Goal: Task Accomplishment & Management: Manage account settings

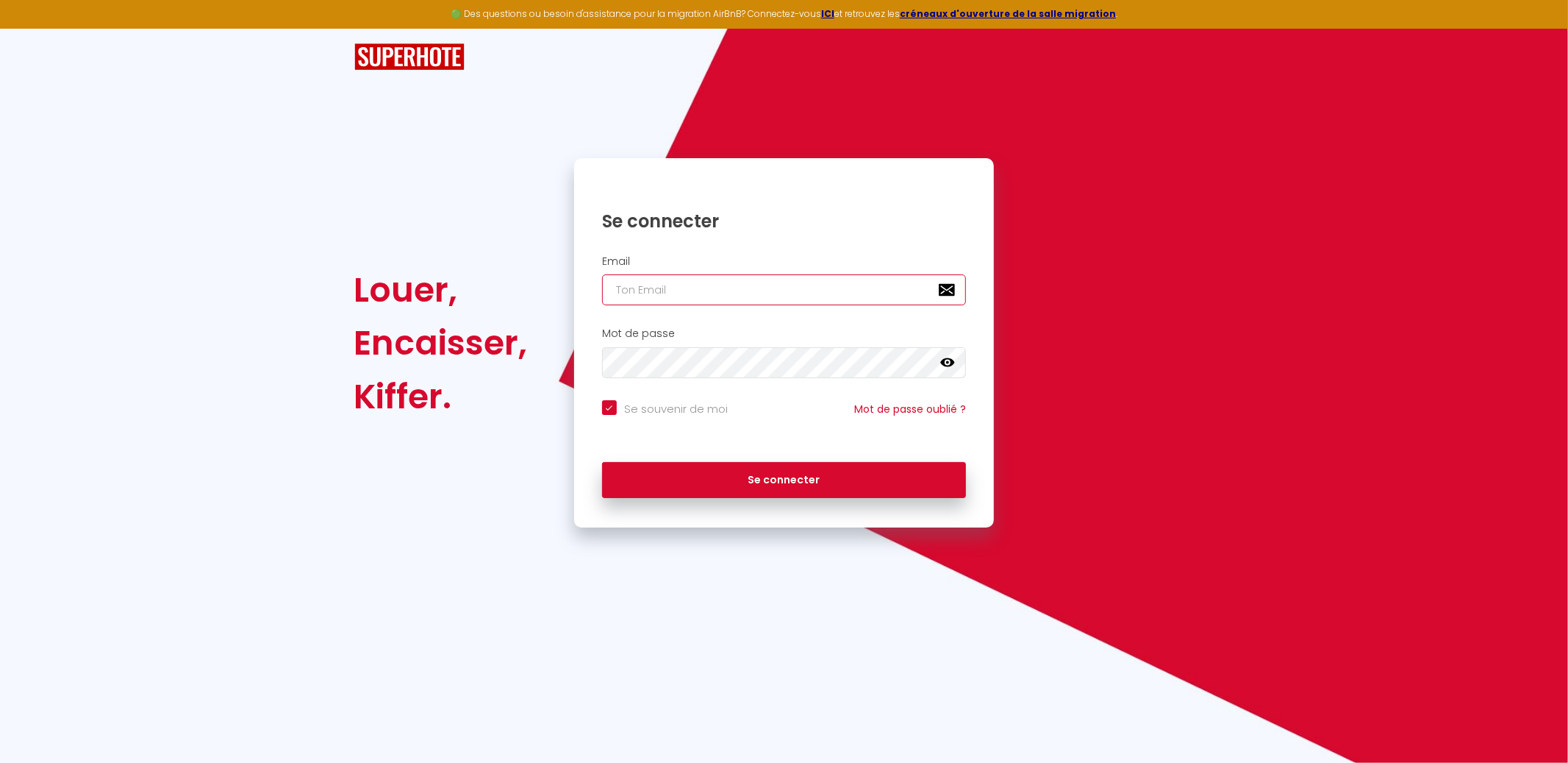
click at [658, 301] on input "email" at bounding box center [784, 289] width 365 height 30
type input "[EMAIL_ADDRESS][DOMAIN_NAME]"
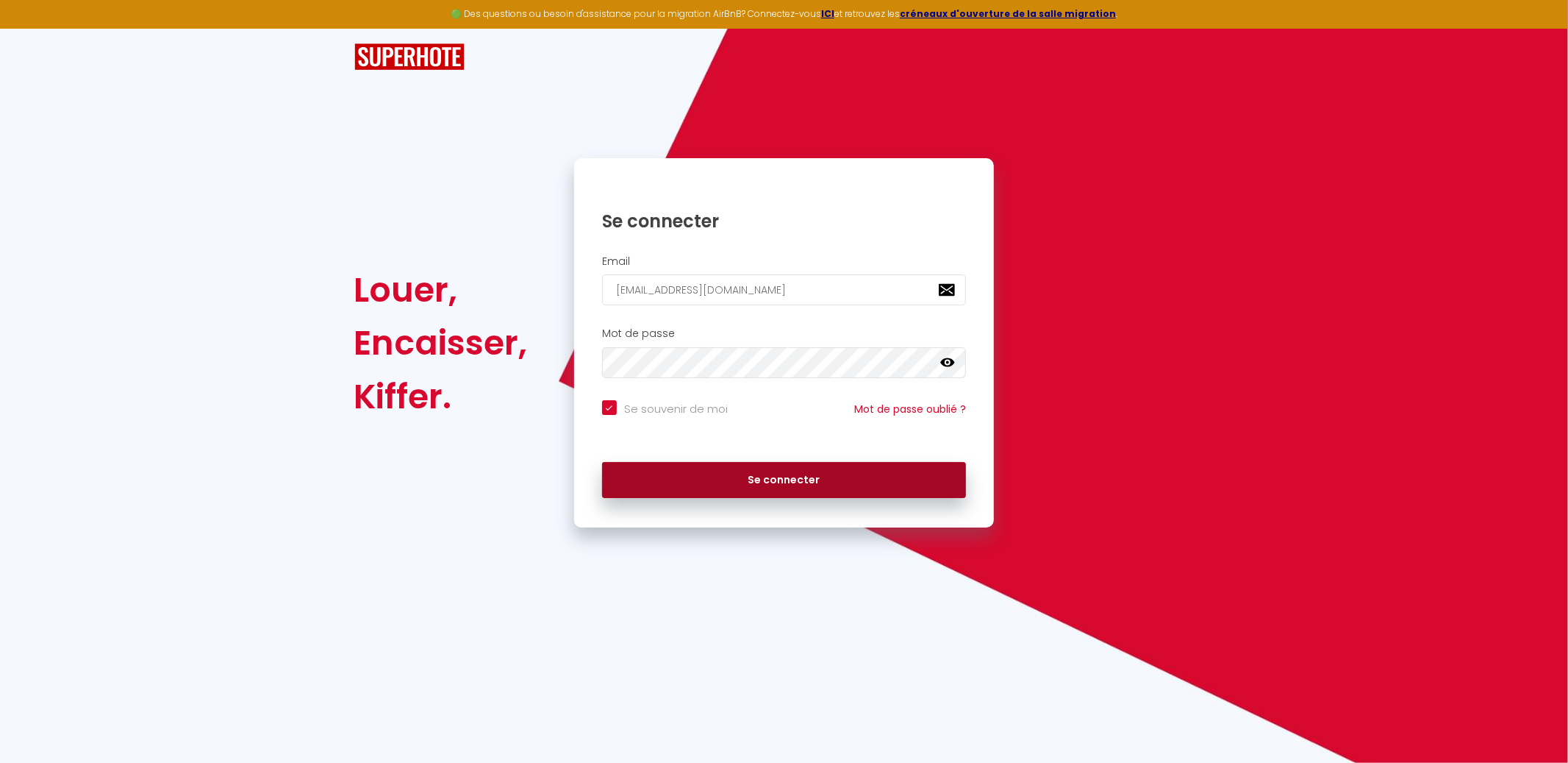
click at [775, 484] on button "Se connecter" at bounding box center [784, 480] width 365 height 37
checkbox input "true"
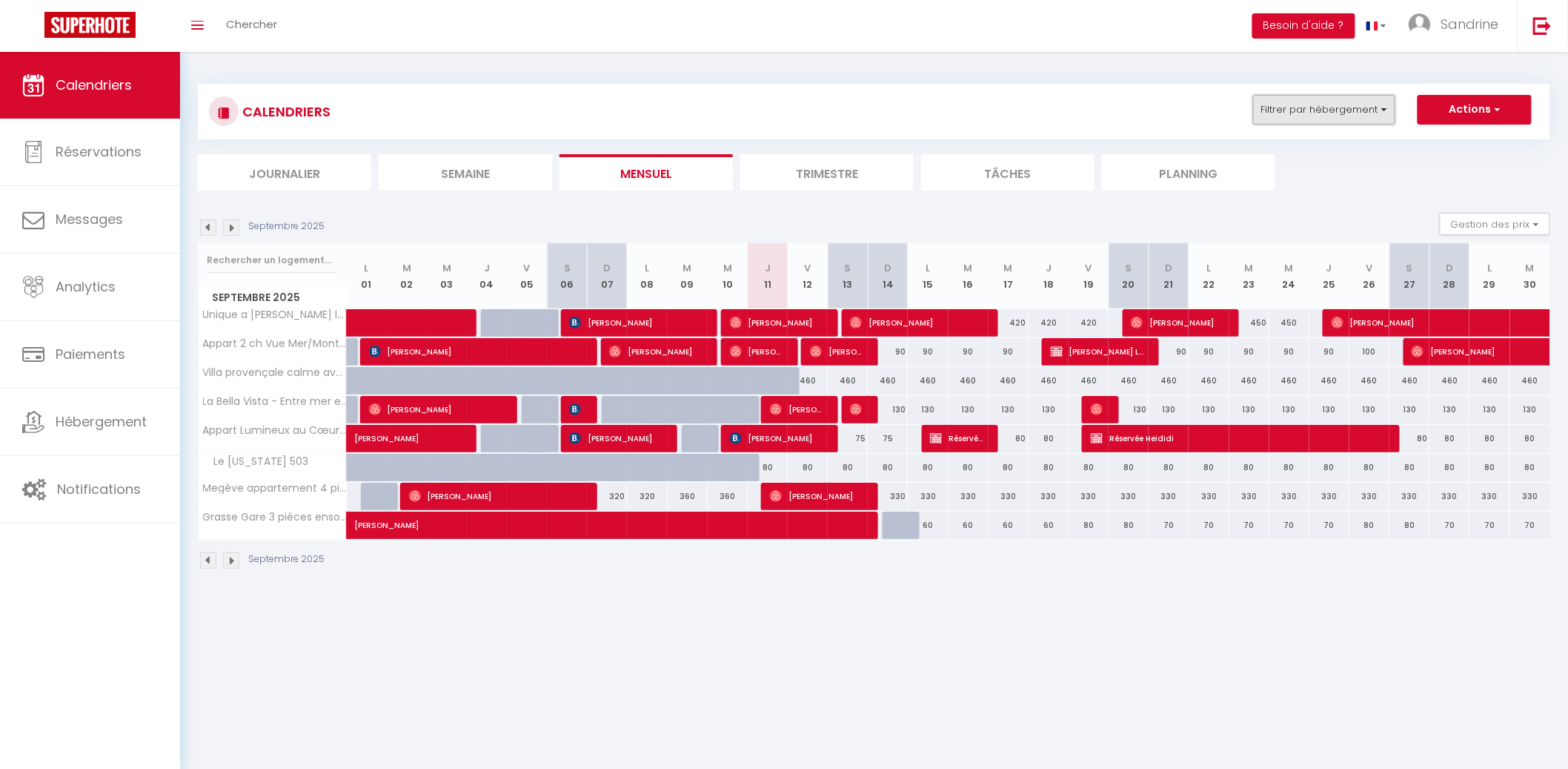
click at [1336, 105] on button "Filtrer par hébergement" at bounding box center [1325, 109] width 142 height 30
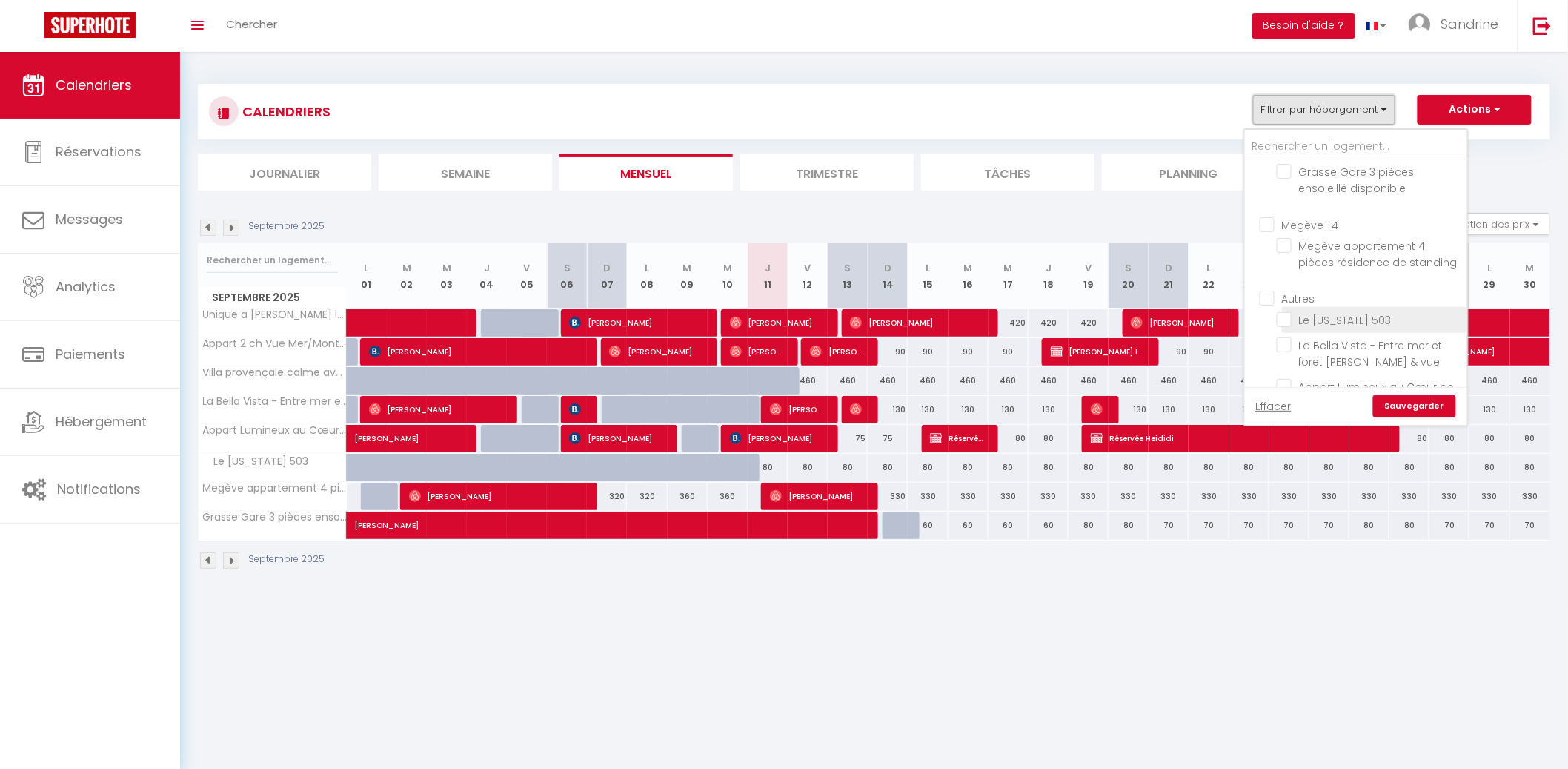
scroll to position [156, 0]
click at [1270, 251] on input "Megève T4" at bounding box center [1372, 254] width 222 height 14
checkbox input "true"
checkbox input "false"
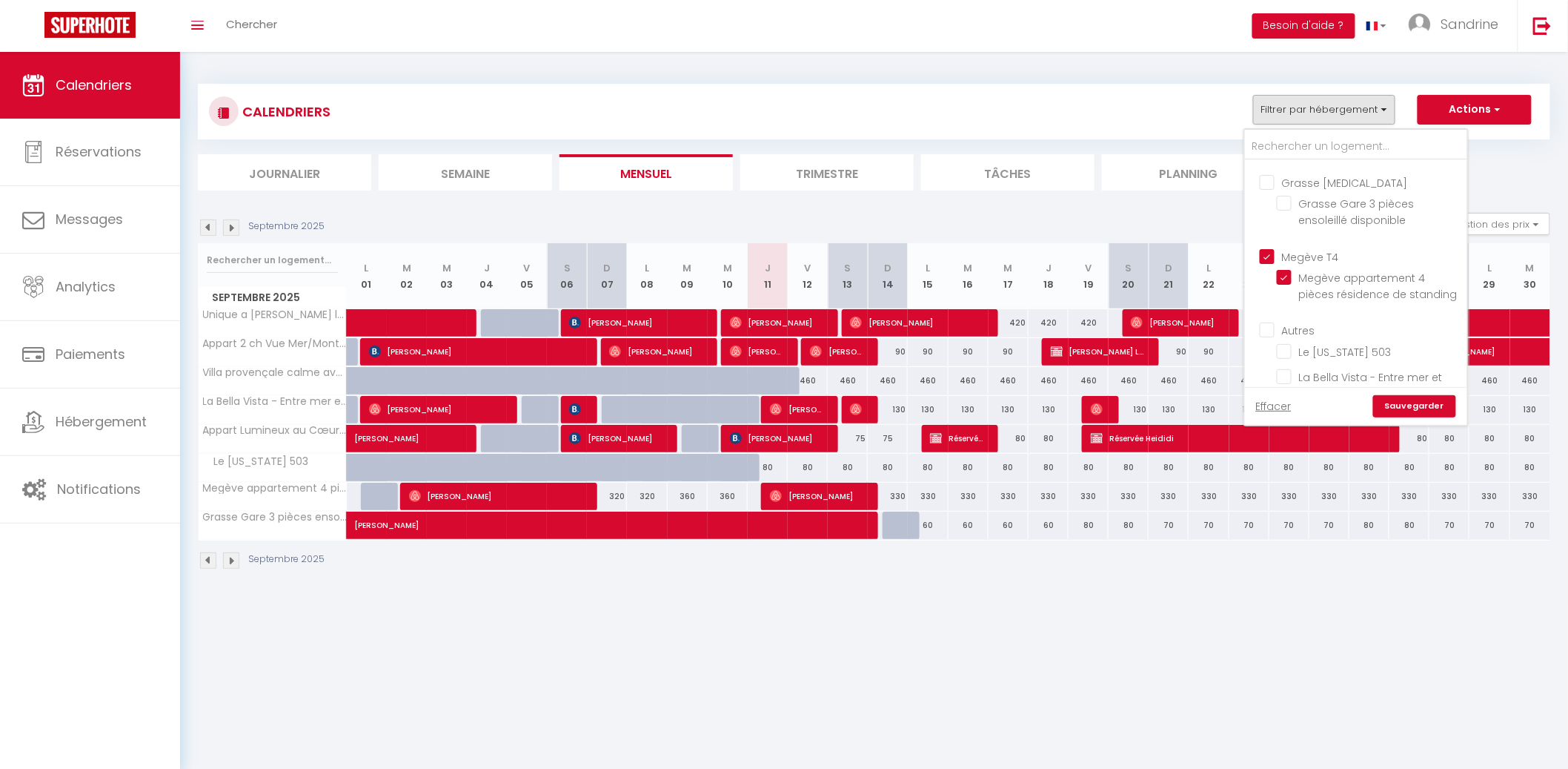
checkbox input "false"
checkbox input "true"
checkbox input "false"
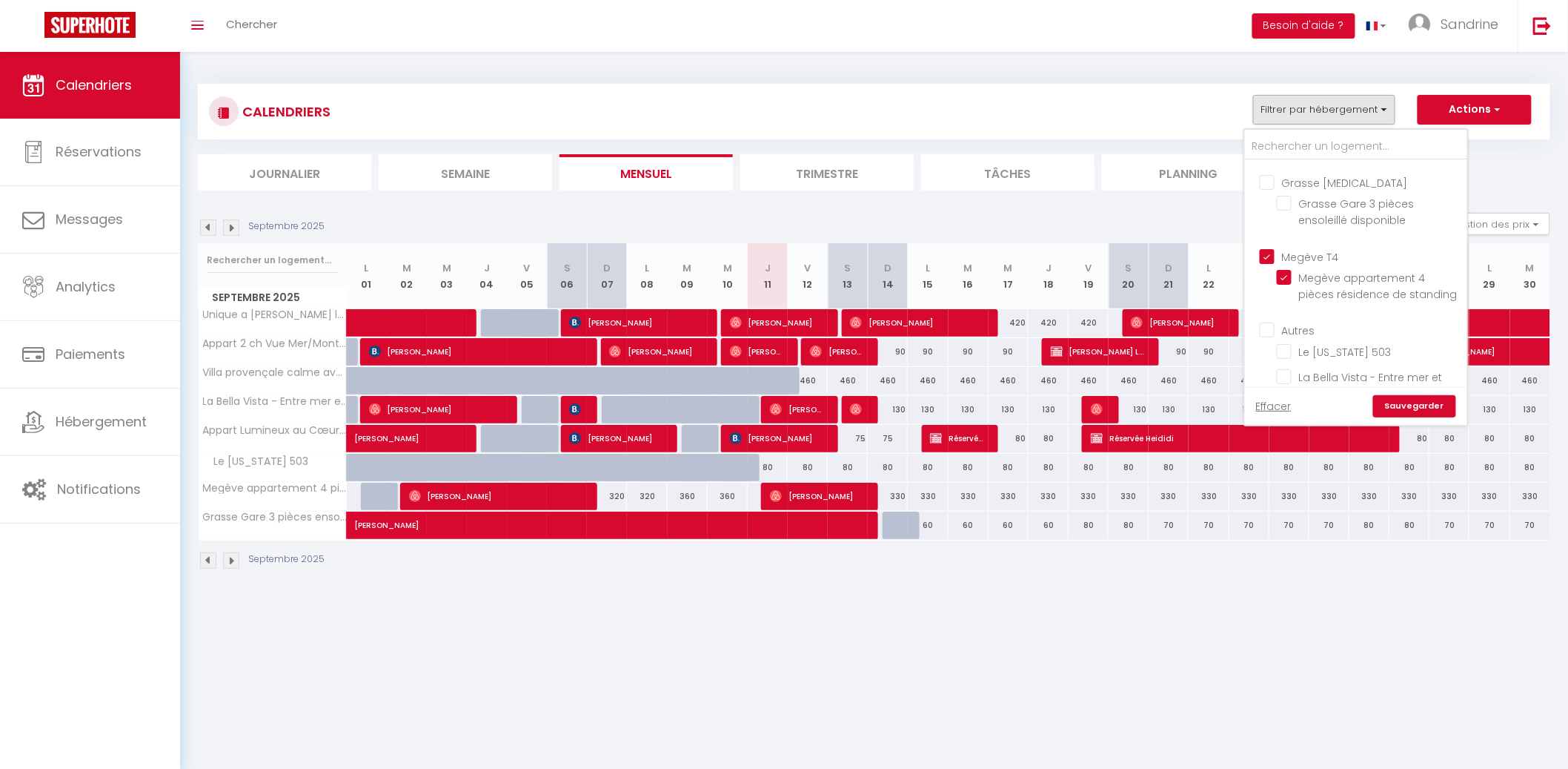
checkbox input "false"
click at [1399, 401] on link "Sauvegarder" at bounding box center [1415, 406] width 83 height 22
select select
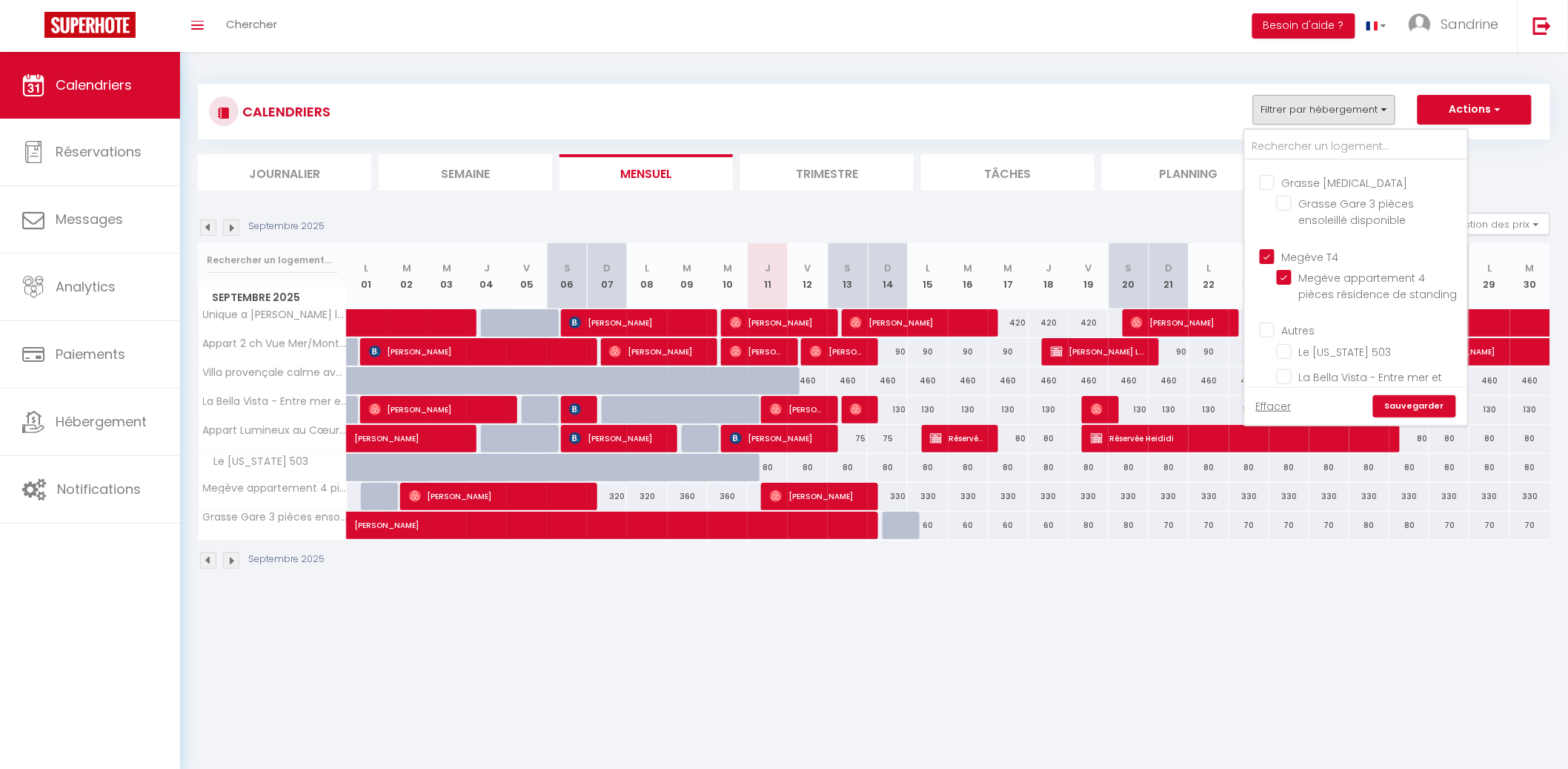
select select
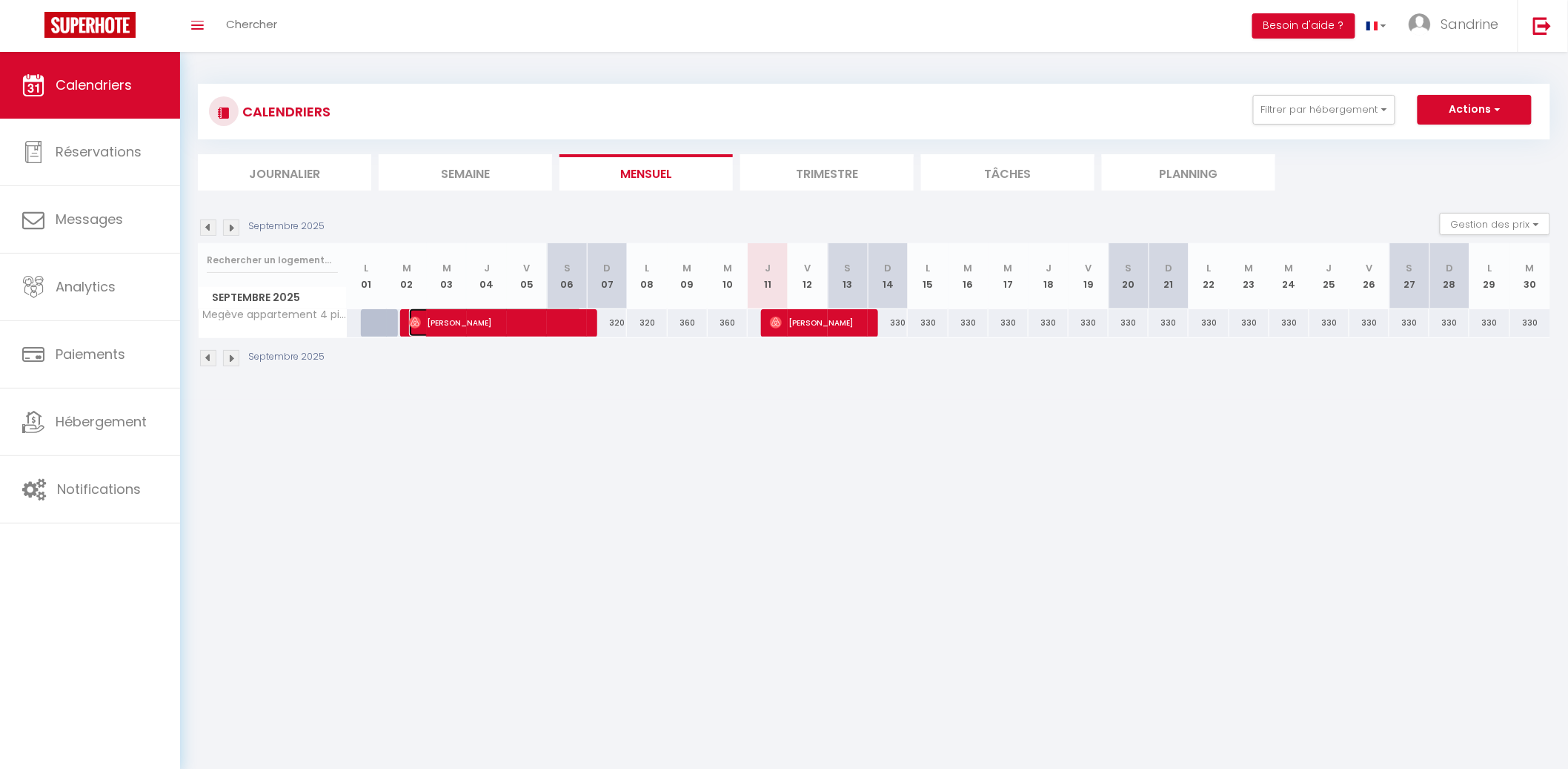
click at [576, 329] on span "[PERSON_NAME]" at bounding box center [496, 322] width 173 height 28
select select "OK"
select select "0"
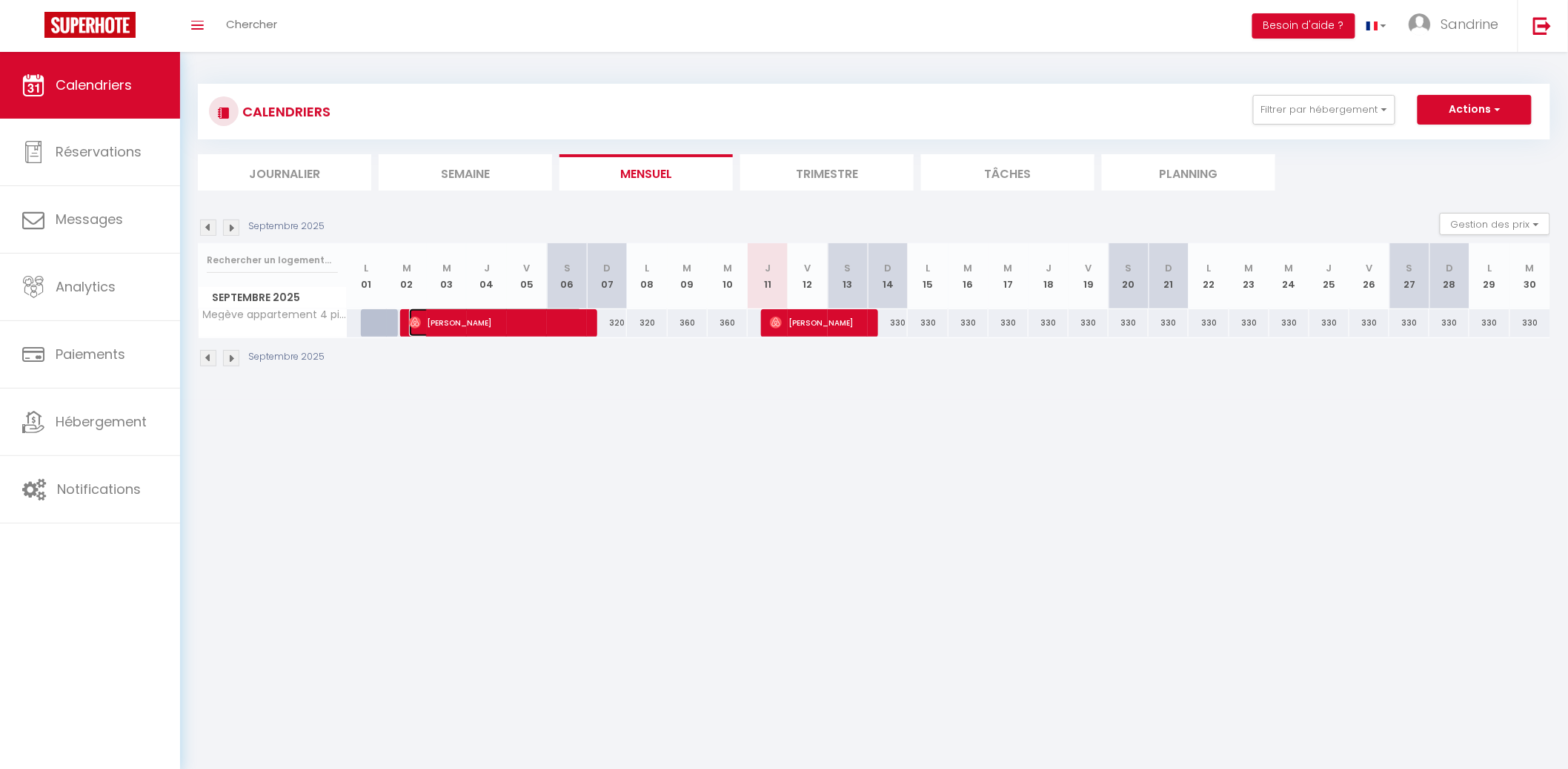
select select "1"
select select
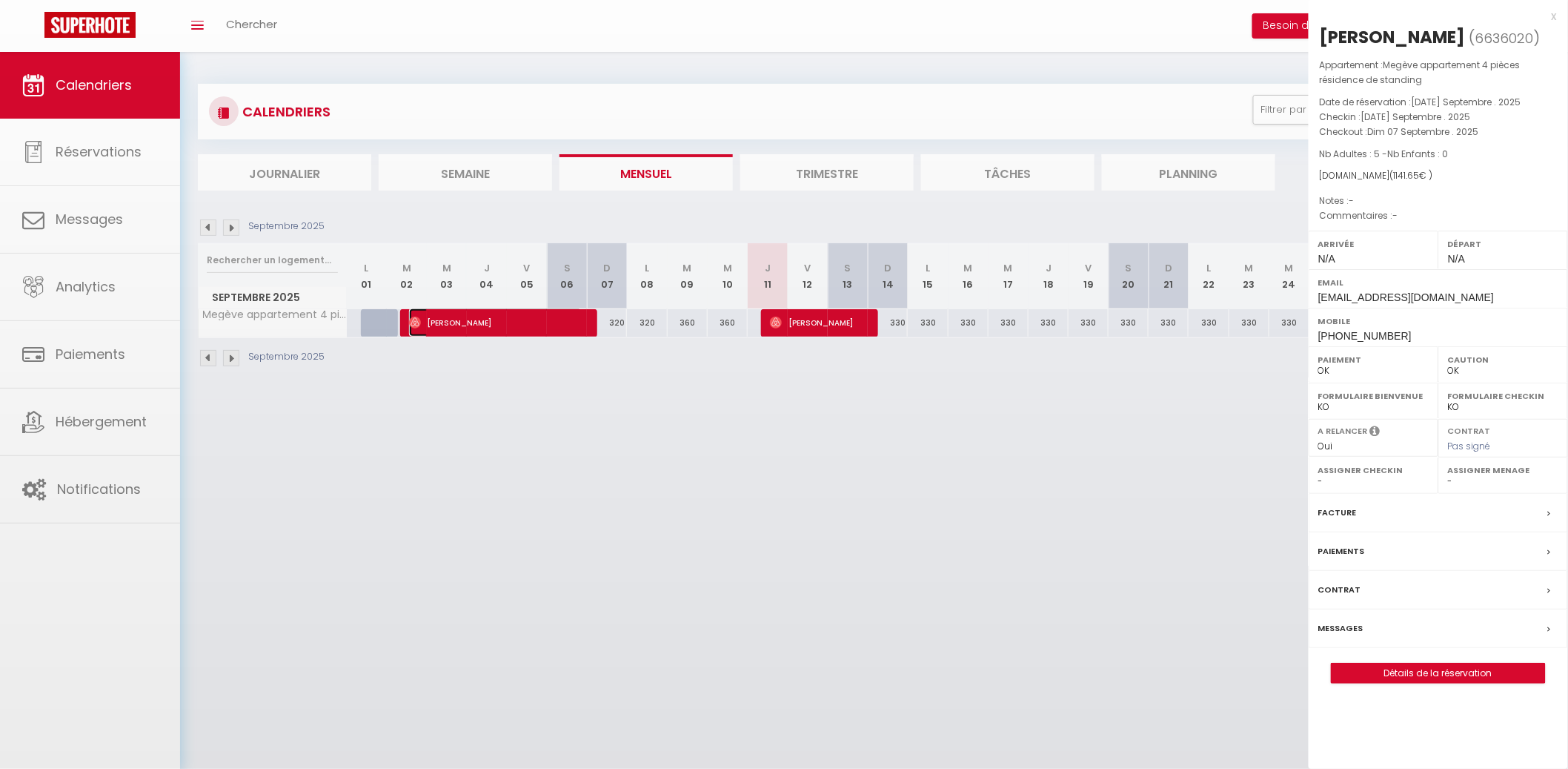
select select "27226"
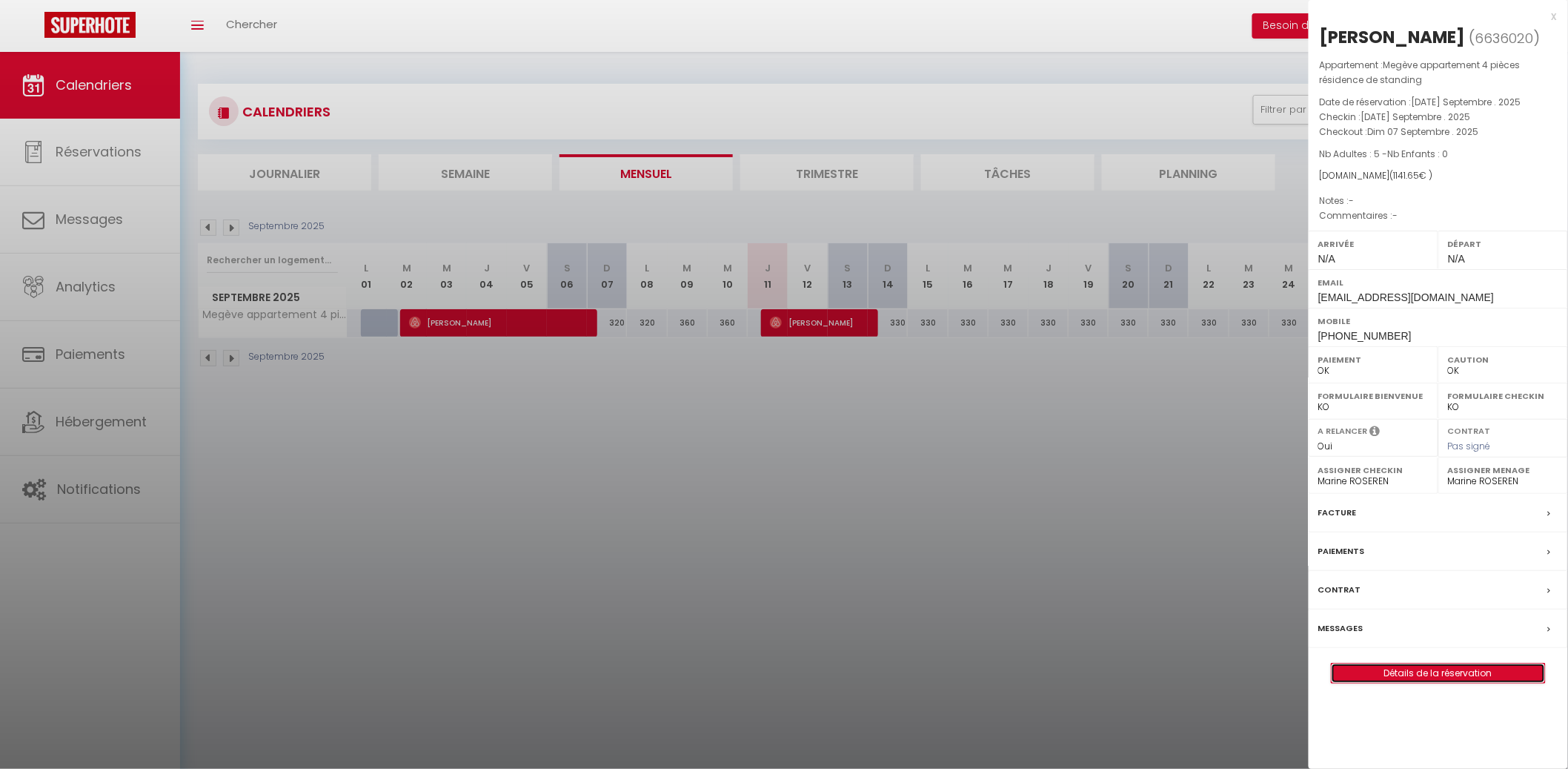
click at [1446, 683] on link "Détails de la réservation" at bounding box center [1439, 673] width 214 height 19
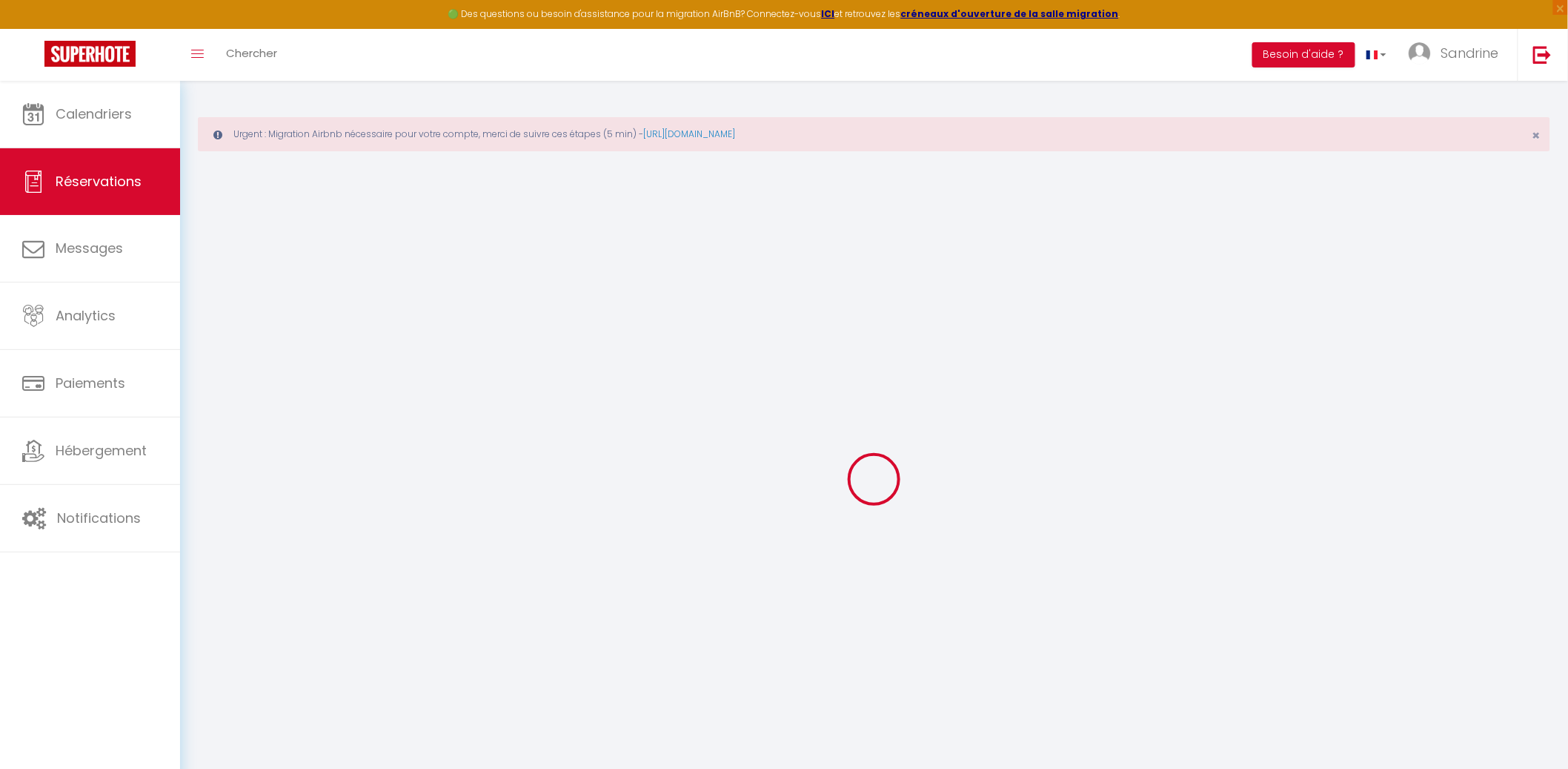
type input "Maximilien"
type input "Beissat"
type input "[EMAIL_ADDRESS][DOMAIN_NAME]"
type input "[PHONE_NUMBER]"
select select
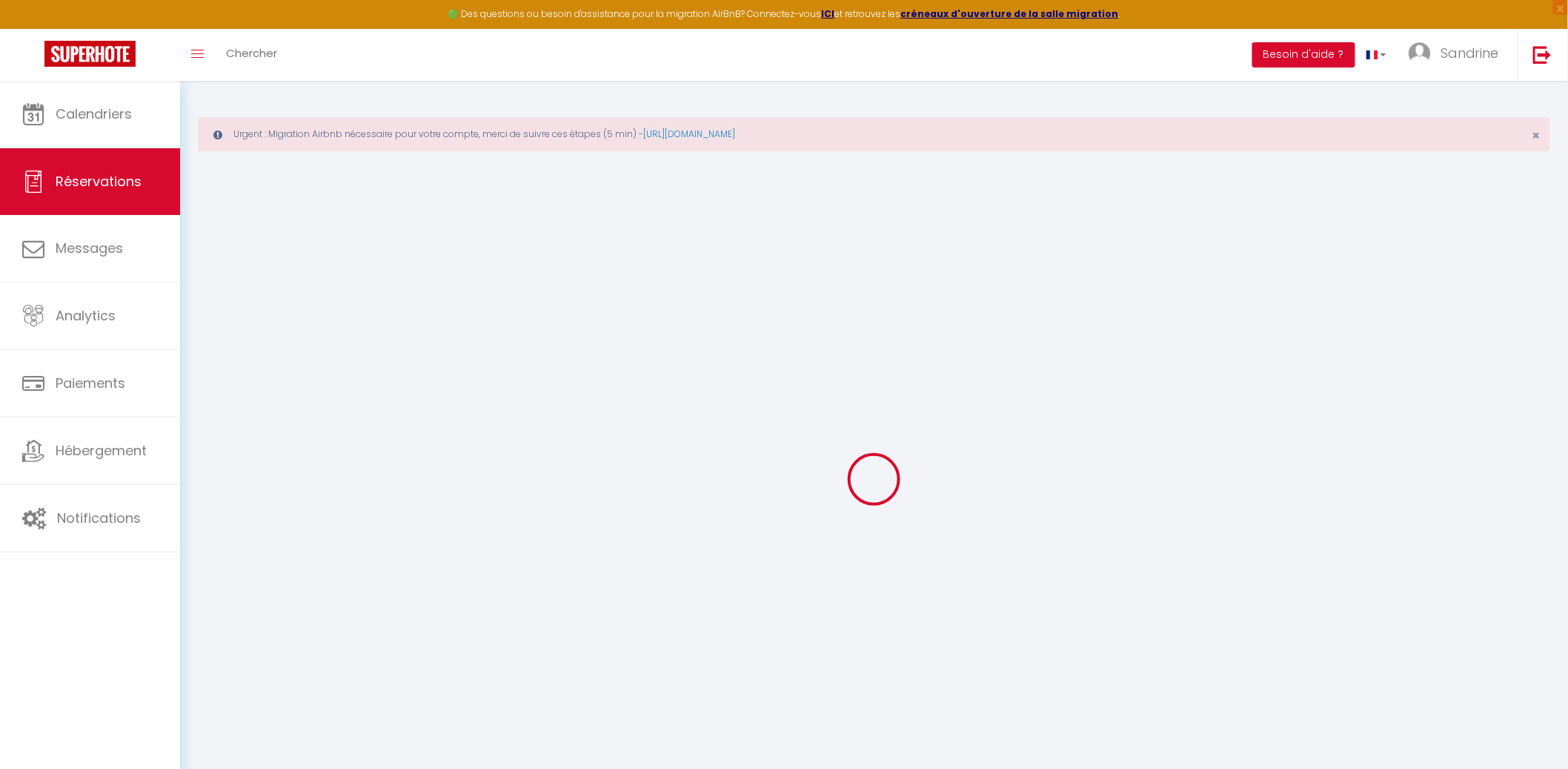
type input "186.62"
select select "40069"
select select "1"
select select
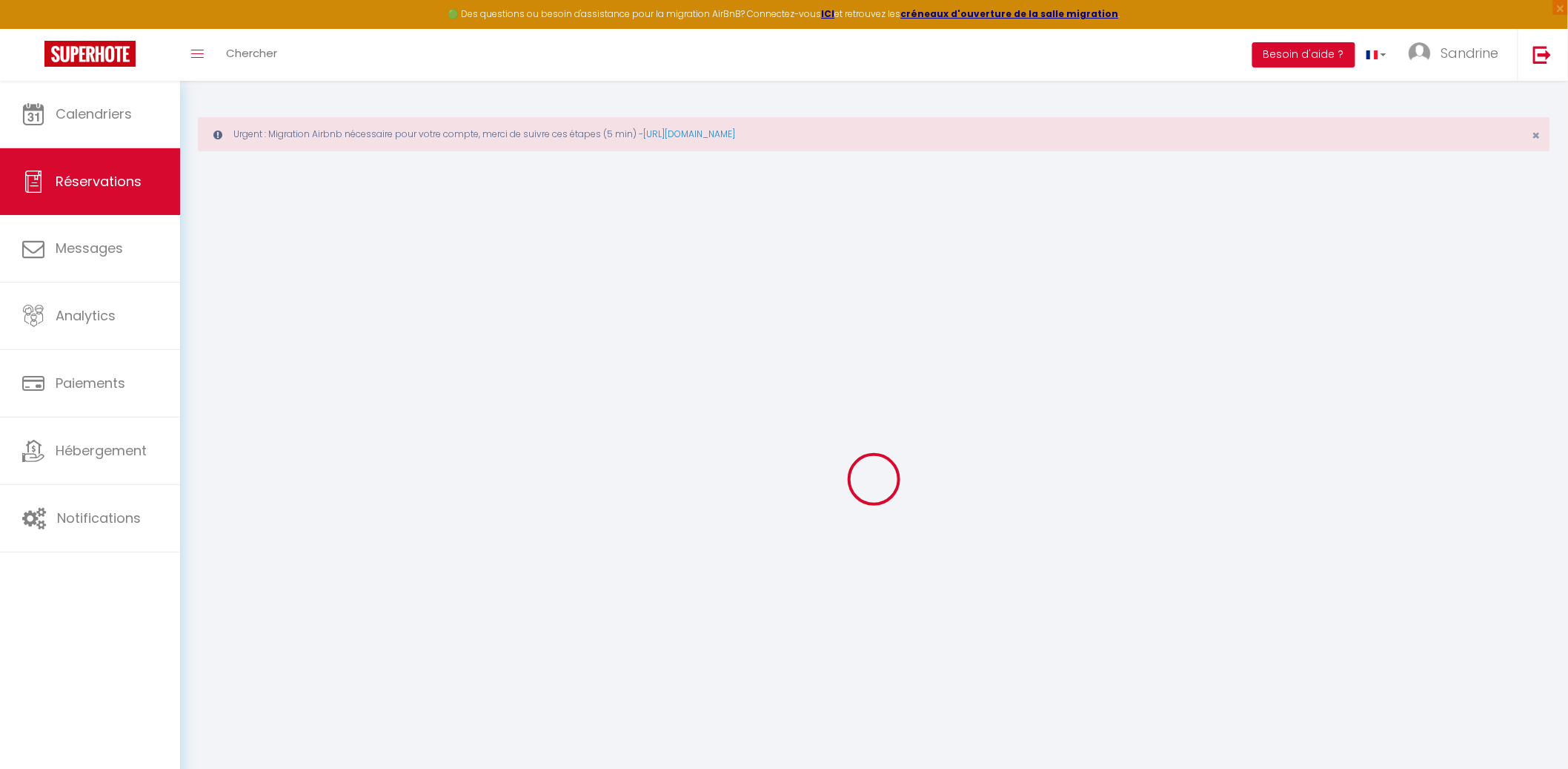
type input "5"
select select "12"
select select
type input "973"
checkbox input "false"
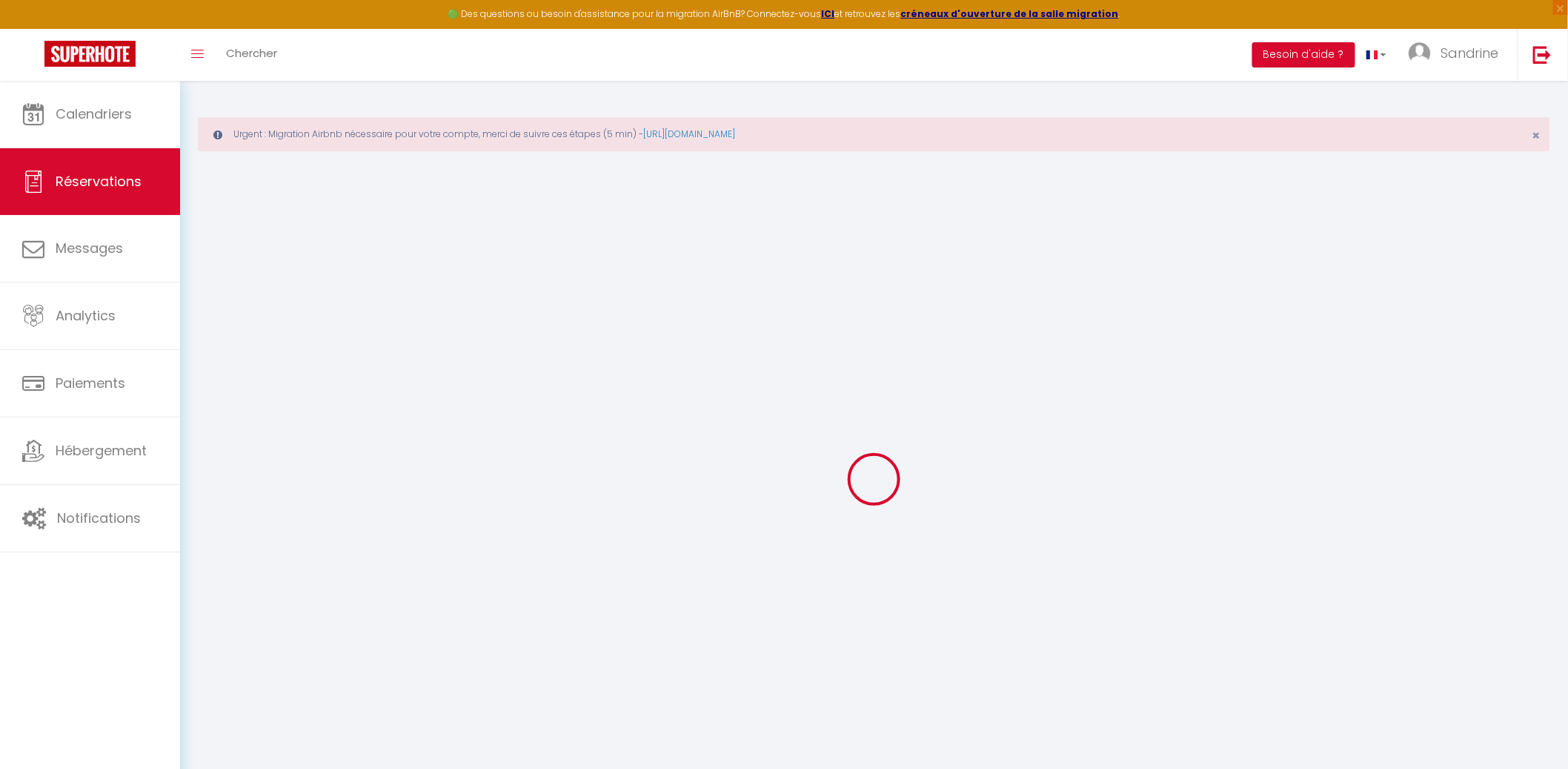
type input "0"
select select "1"
type input "220"
type input "0"
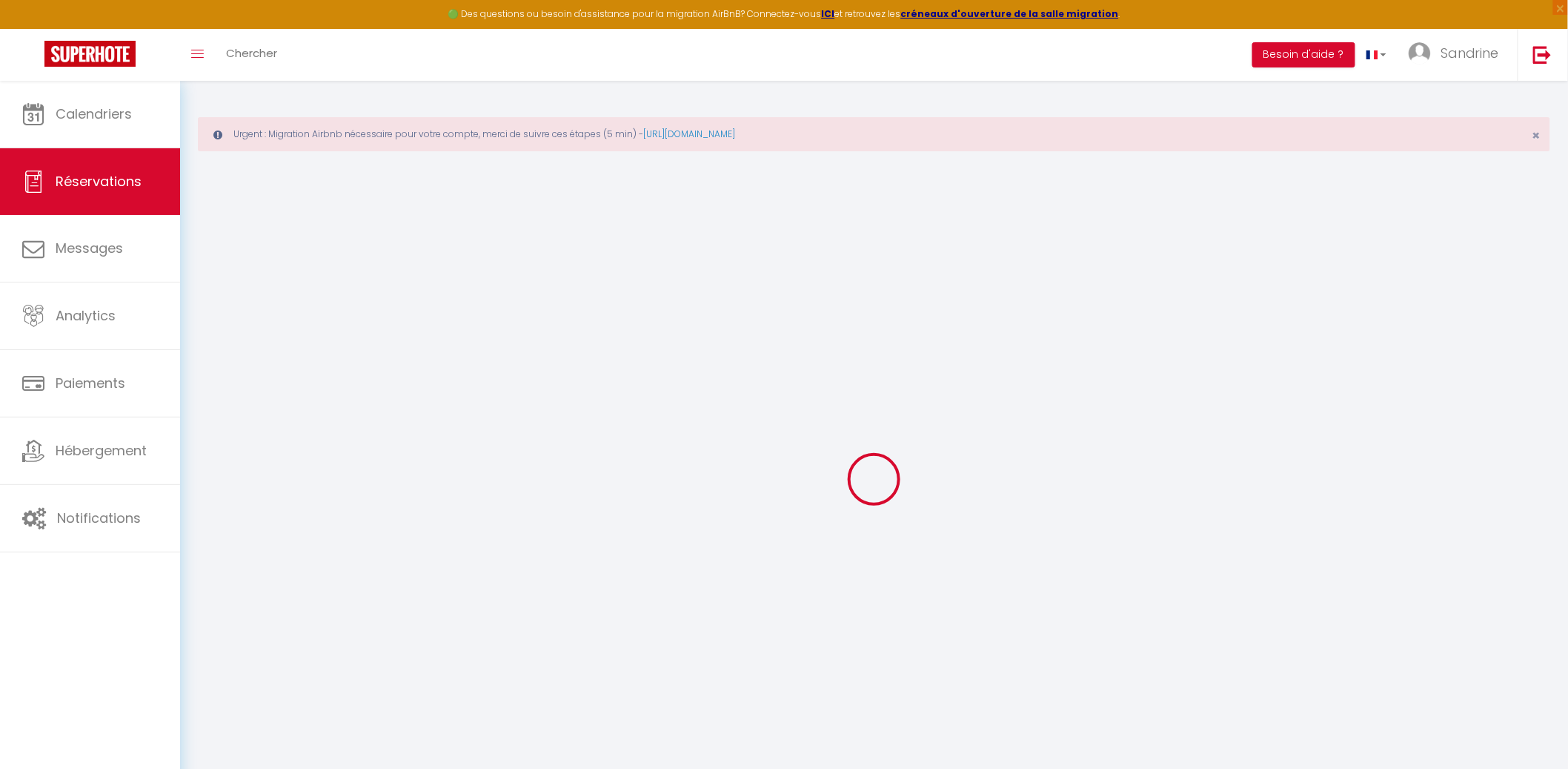
select select
select select "15"
checkbox input "false"
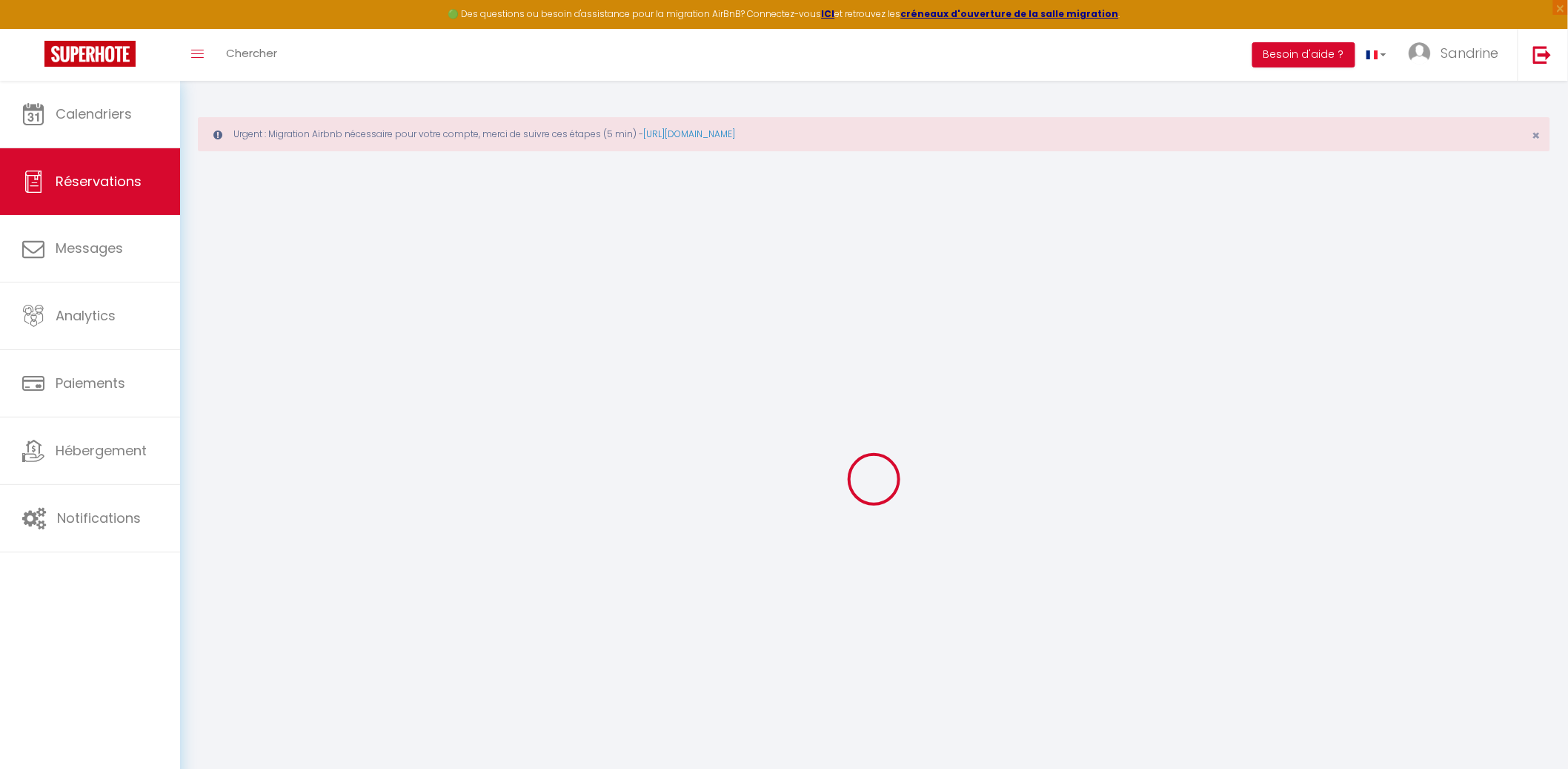
select select
checkbox input "false"
select select
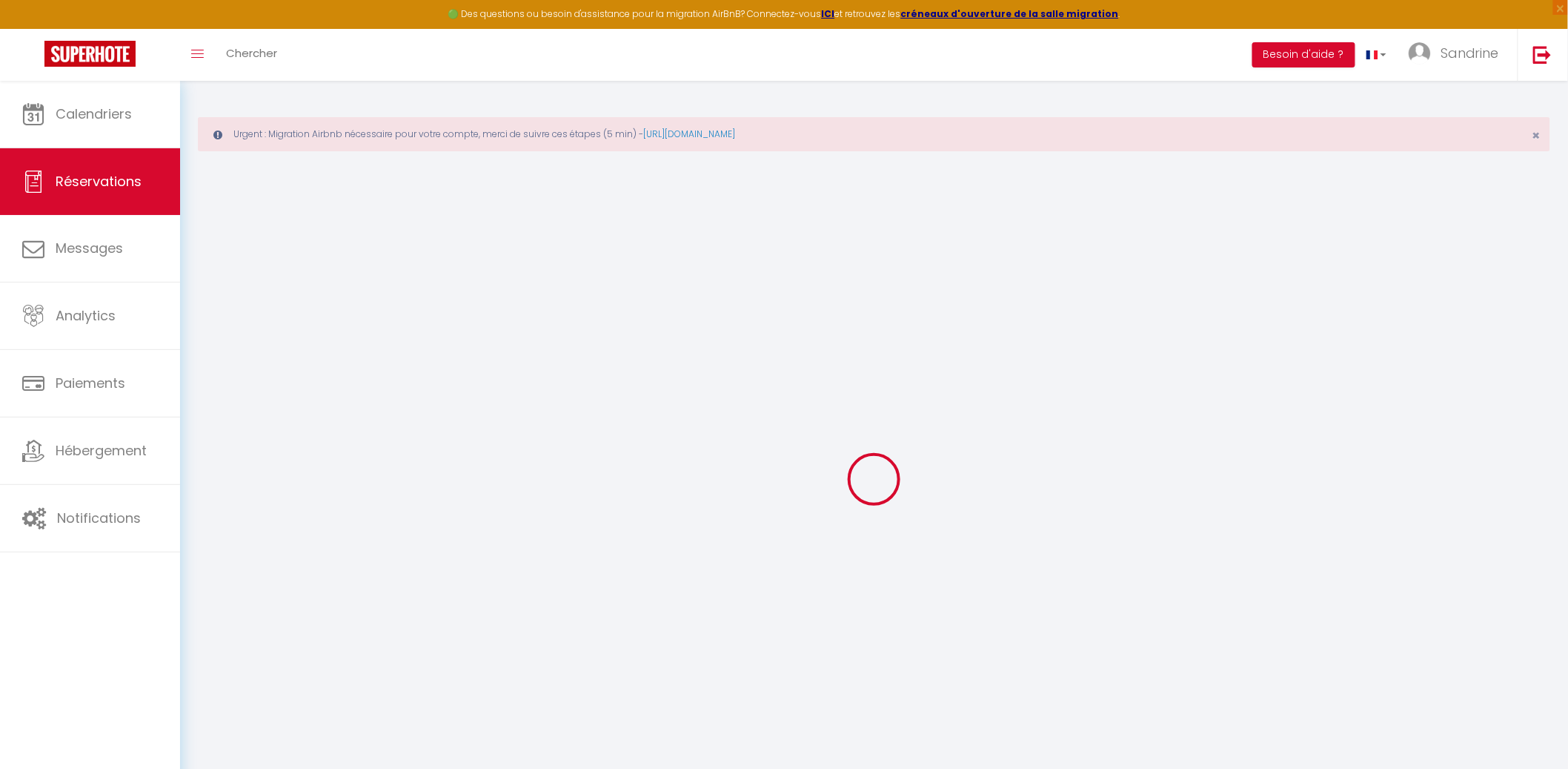
select select
checkbox input "false"
select select
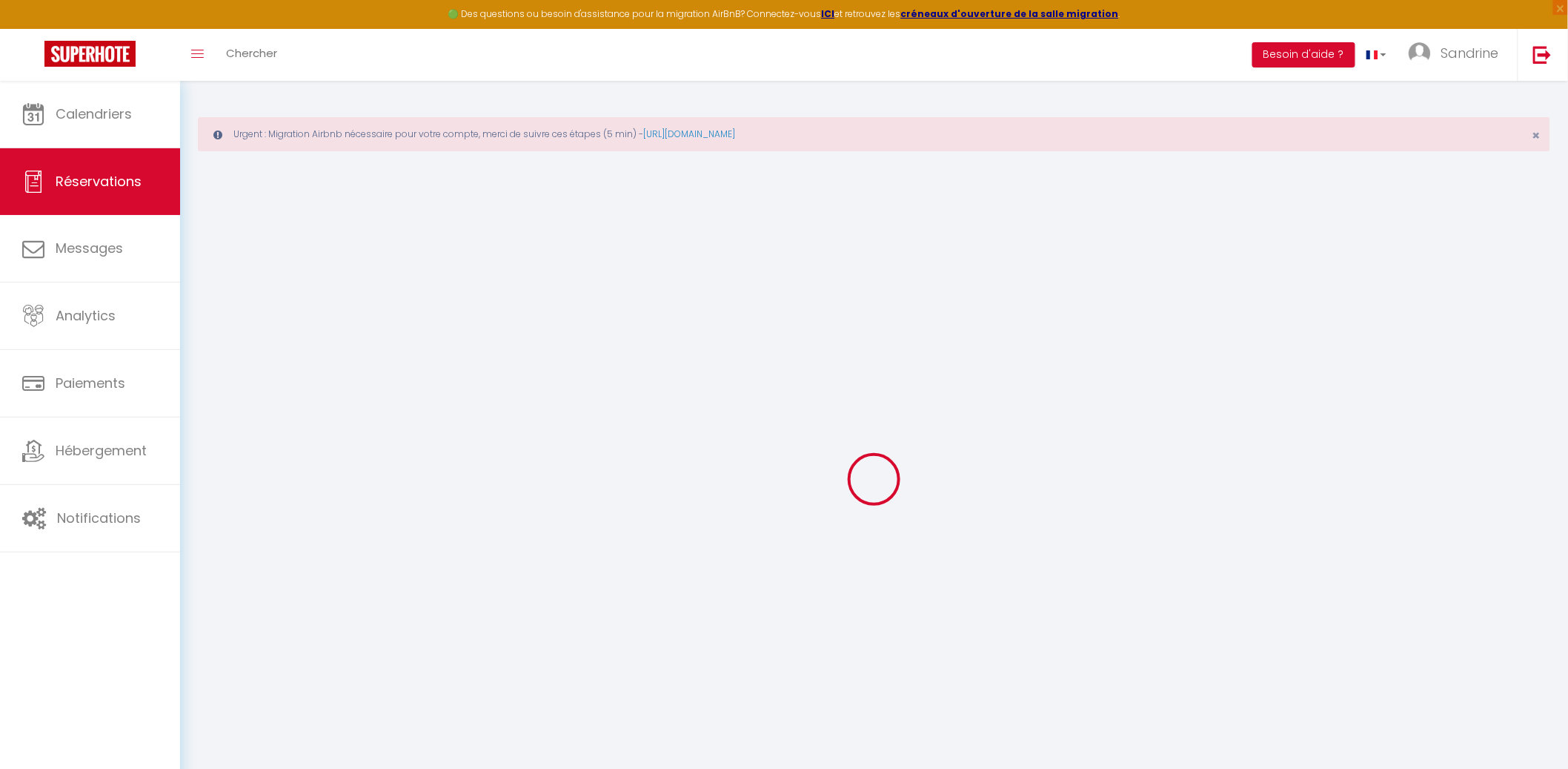
select select
checkbox input "false"
select select
type input "120"
type input "48.65"
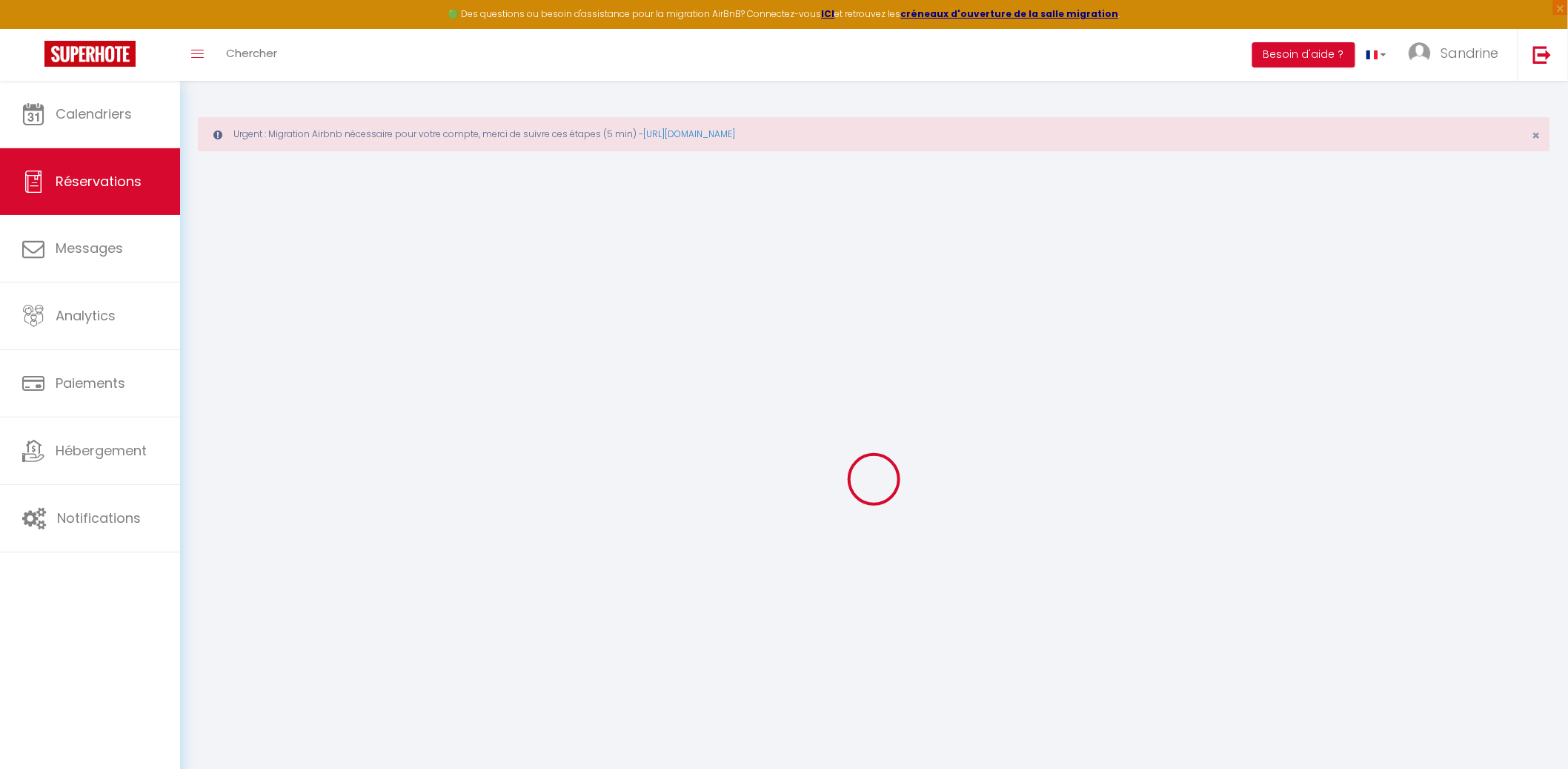
select select
checkbox input "false"
select select
checkbox input "false"
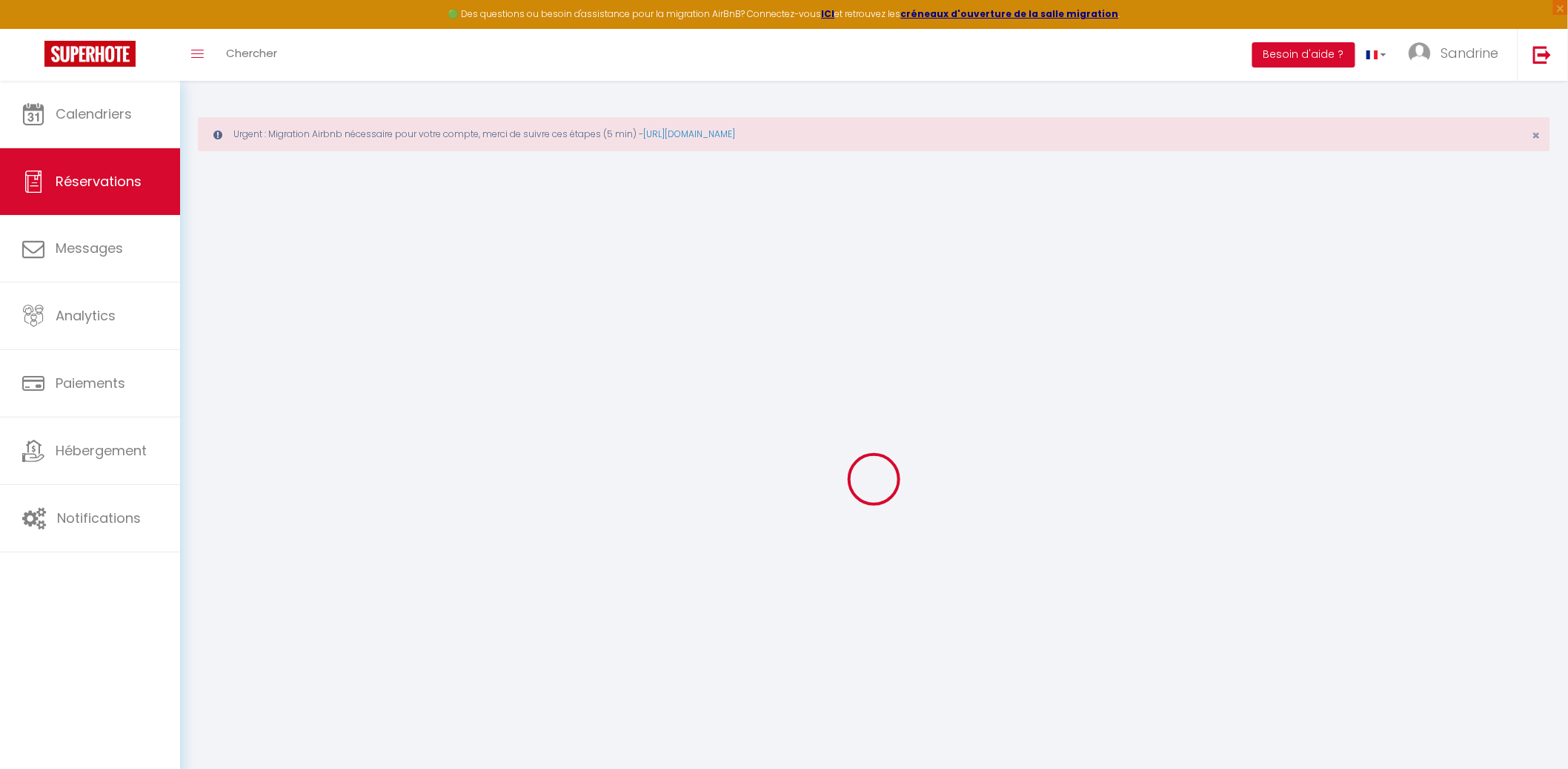
select select
